Goal: Information Seeking & Learning: Understand process/instructions

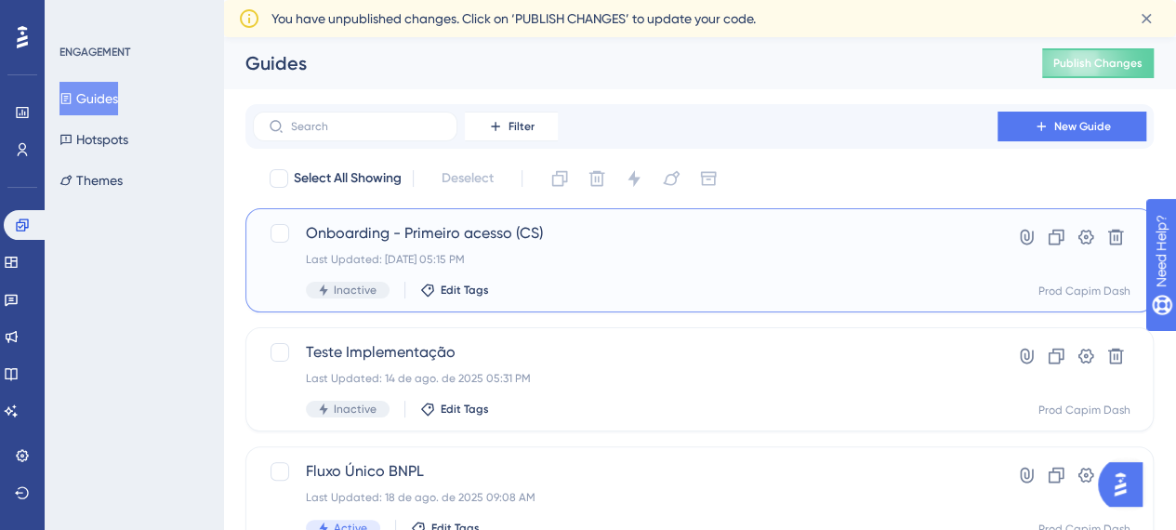
click at [686, 246] on div "Onboarding - Primeiro acesso (CS) Last Updated: 18 de ago. de 2025 05:15 PM Ina…" at bounding box center [625, 260] width 639 height 76
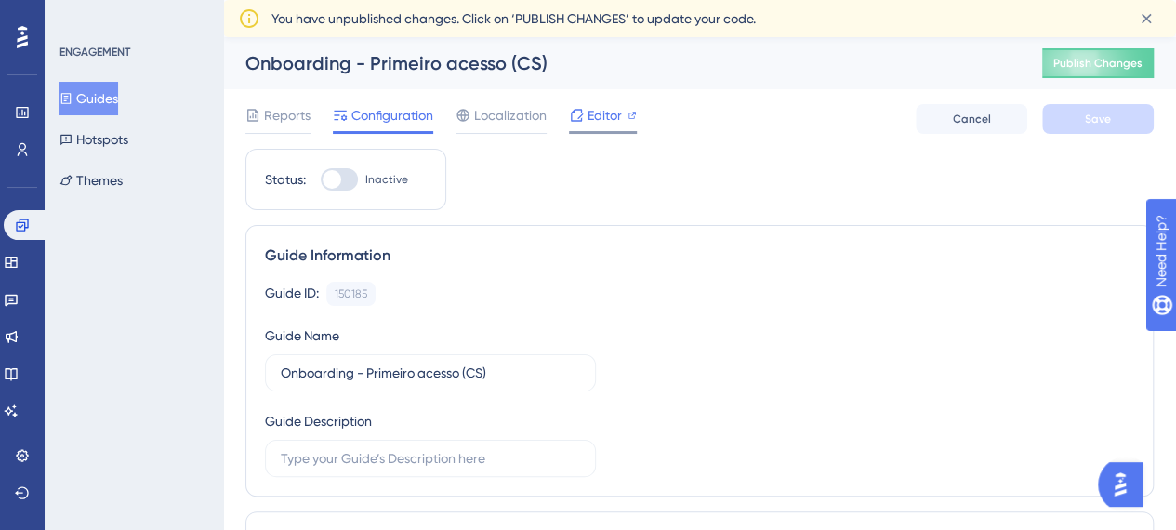
click at [589, 107] on span "Editor" at bounding box center [605, 115] width 34 height 22
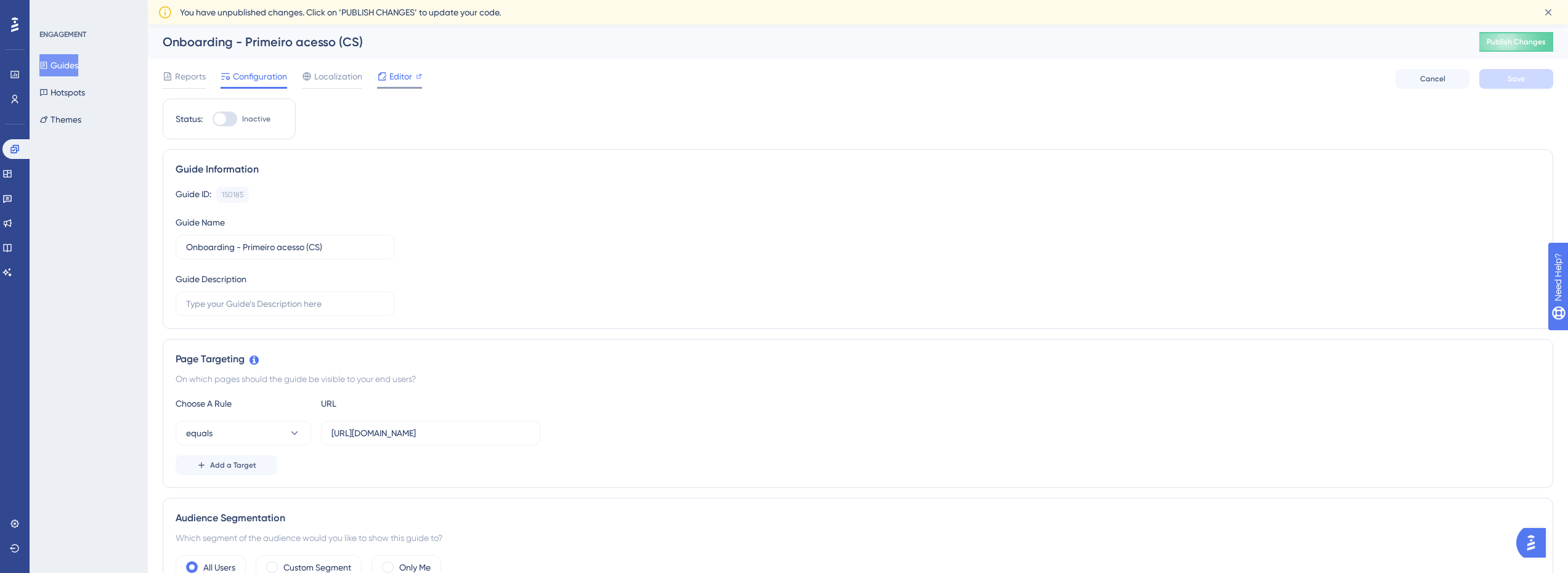
click at [392, 76] on span "Editor" at bounding box center [401, 76] width 23 height 15
